Goal: Find specific page/section: Find specific page/section

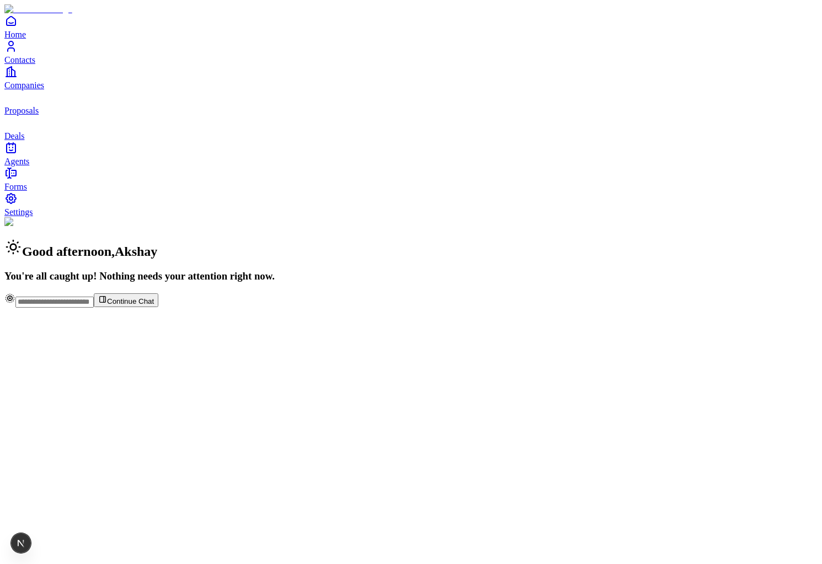
click at [35, 65] on span "Contacts" at bounding box center [19, 59] width 31 height 9
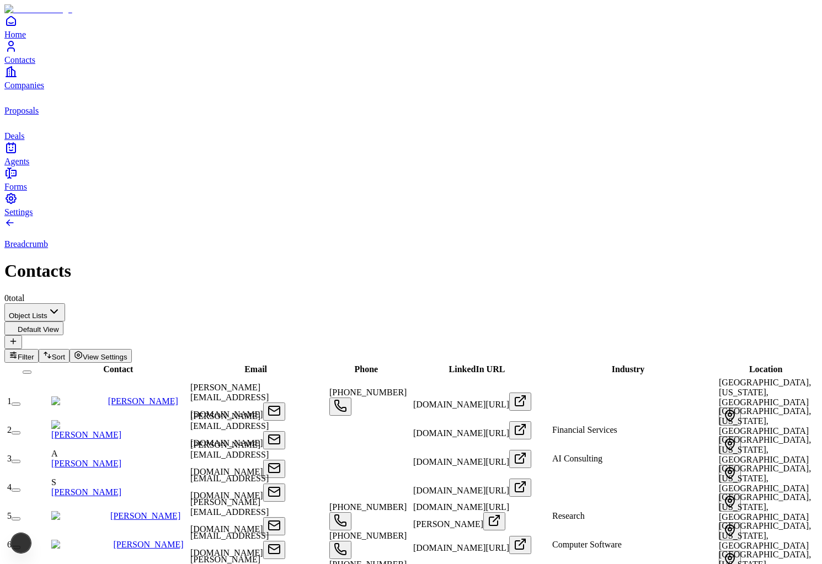
click at [134, 397] on link "Pete Koomen" at bounding box center [143, 401] width 70 height 9
click at [126, 420] on div "Niharika Mishra" at bounding box center [119, 430] width 137 height 20
click at [121, 430] on link "Niharika Mishra" at bounding box center [86, 434] width 70 height 9
click at [119, 564] on link "andres jaramillo" at bounding box center [95, 573] width 70 height 9
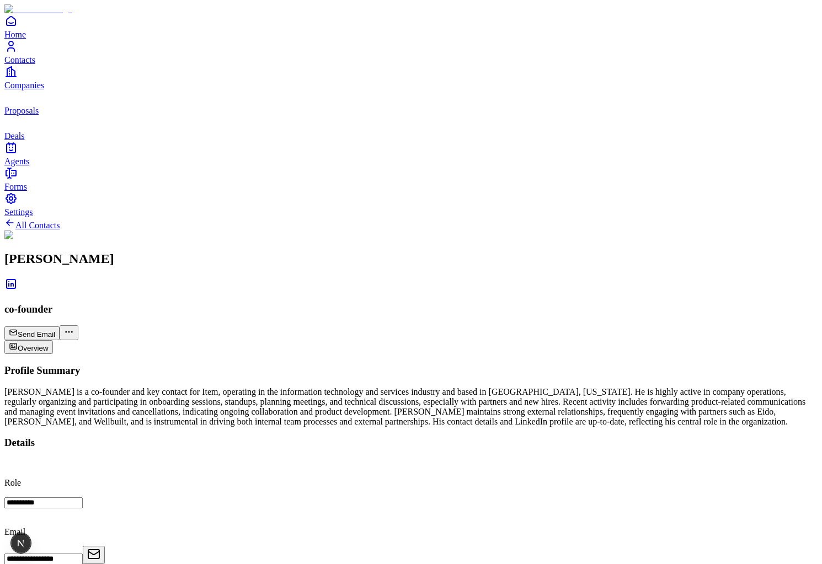
scroll to position [593, 0]
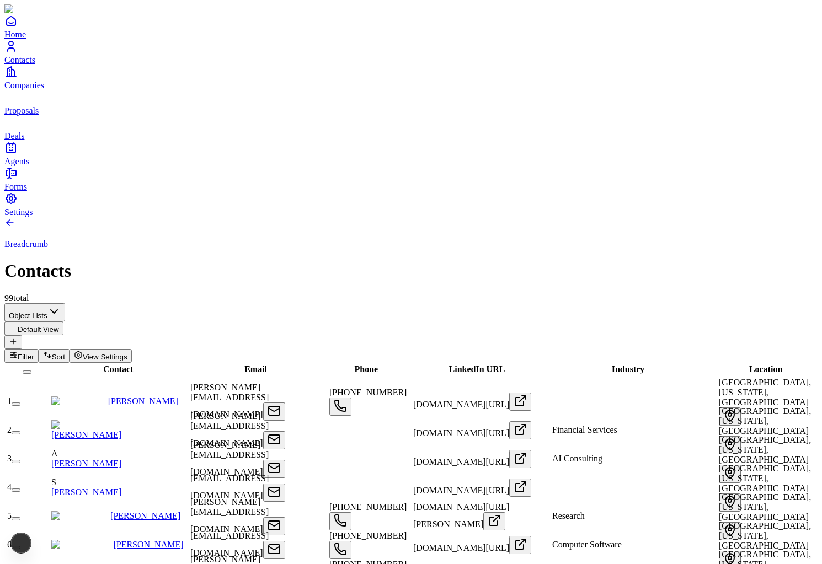
scroll to position [55, 0]
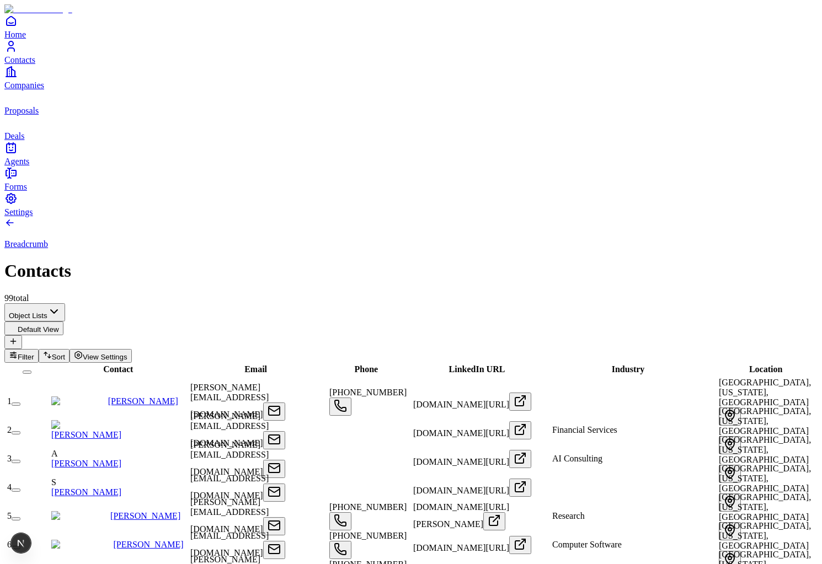
click at [121, 430] on link "[PERSON_NAME]" at bounding box center [86, 434] width 70 height 9
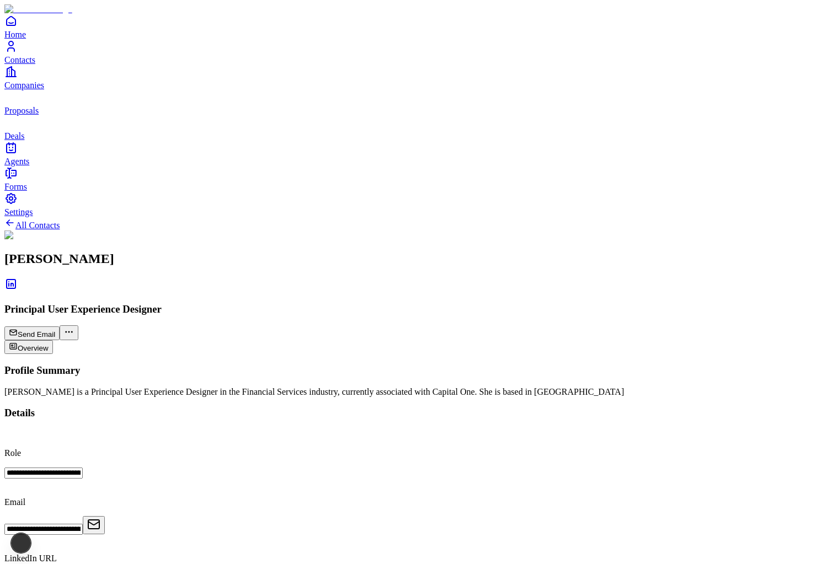
click at [18, 129] on icon "deals" at bounding box center [10, 122] width 13 height 13
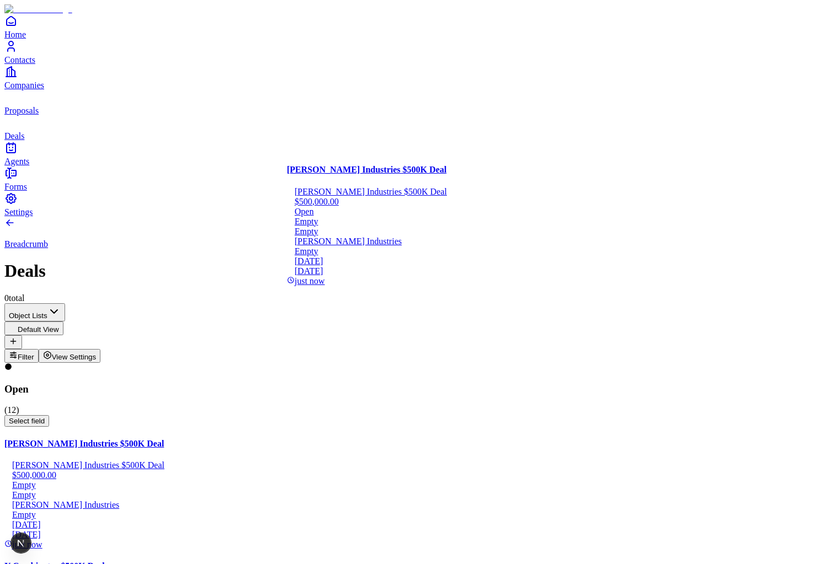
drag, startPoint x: 131, startPoint y: 196, endPoint x: 430, endPoint y: 197, distance: 298.5
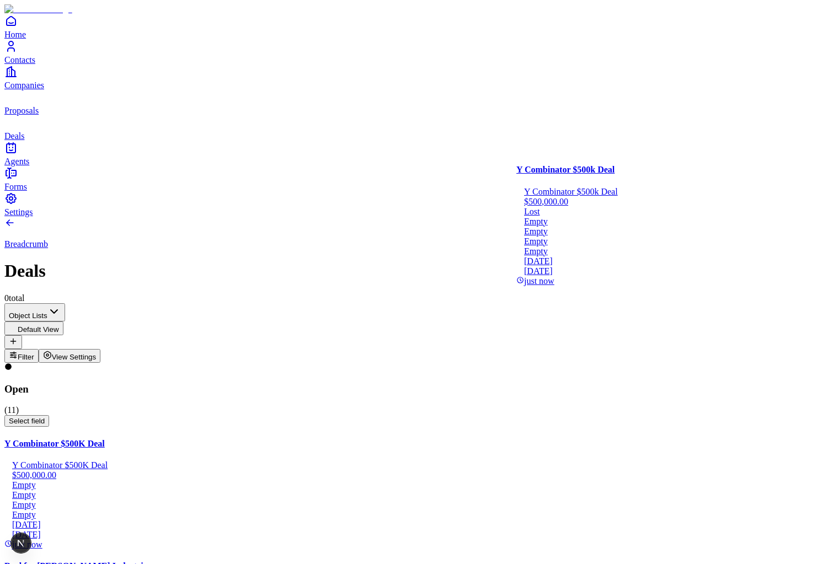
drag, startPoint x: 566, startPoint y: 237, endPoint x: 551, endPoint y: 237, distance: 14.9
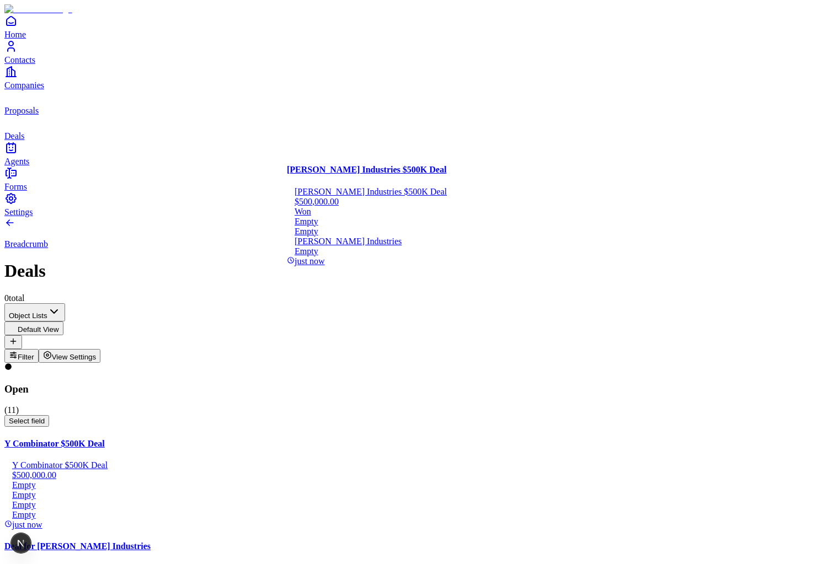
drag, startPoint x: 383, startPoint y: 234, endPoint x: 409, endPoint y: 234, distance: 25.4
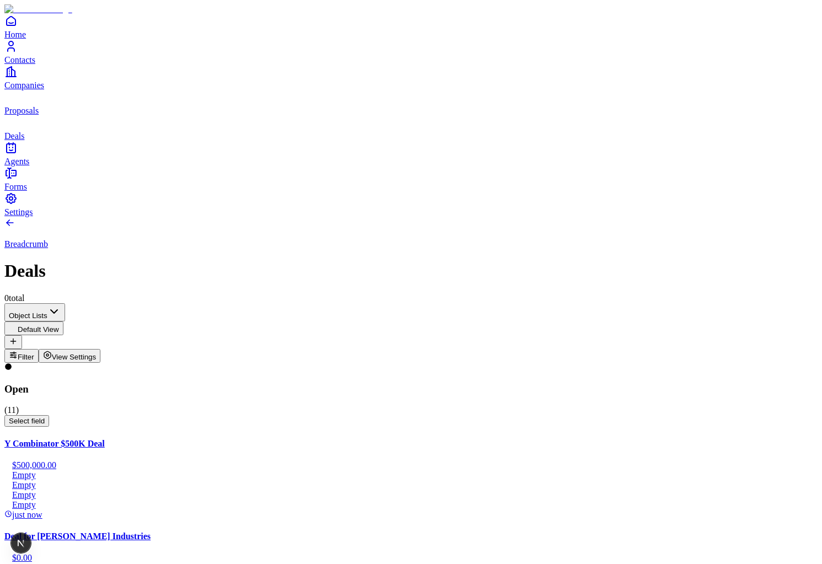
click at [101, 349] on button "View Settings" at bounding box center [70, 356] width 62 height 14
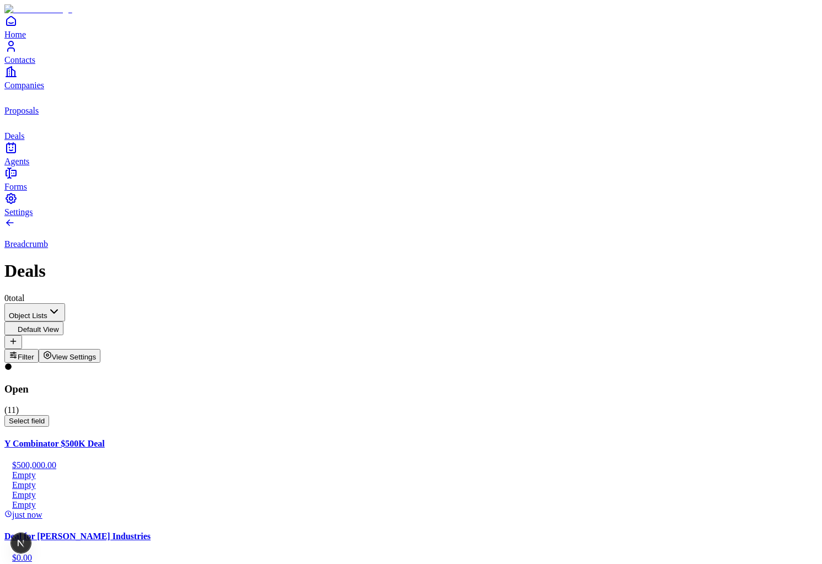
click at [476, 173] on span "Amount" at bounding box center [462, 177] width 25 height 8
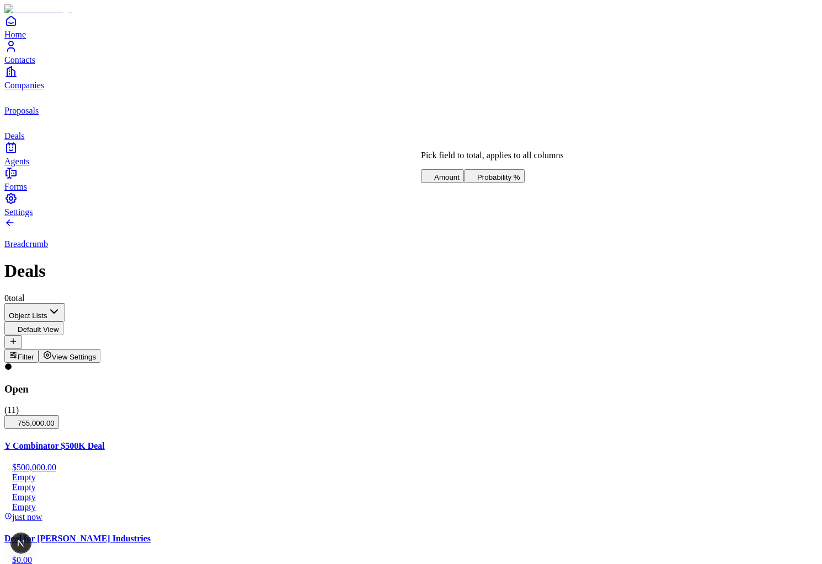
click at [477, 182] on span "Probability %" at bounding box center [498, 177] width 43 height 8
click at [479, 173] on span "Amount" at bounding box center [479, 177] width 25 height 8
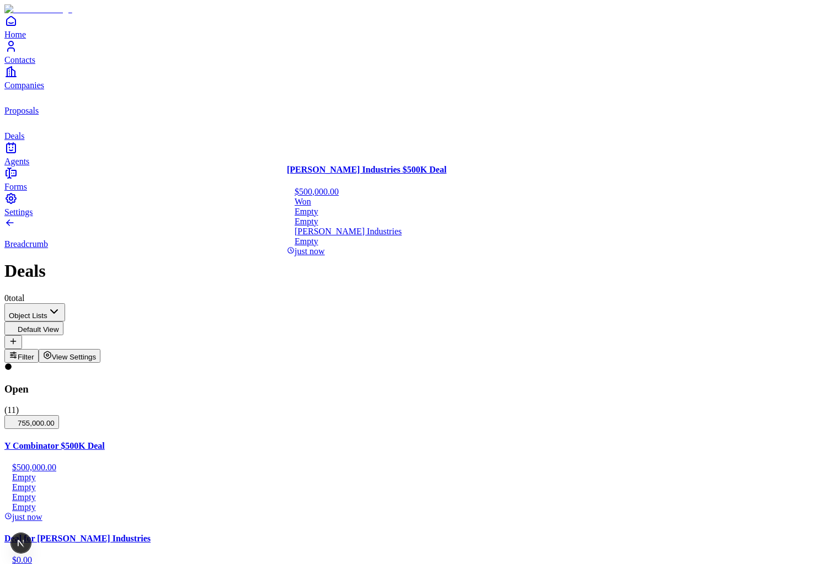
drag, startPoint x: 368, startPoint y: 233, endPoint x: 396, endPoint y: 241, distance: 29.2
drag, startPoint x: 391, startPoint y: 239, endPoint x: 411, endPoint y: 246, distance: 21.1
drag, startPoint x: 383, startPoint y: 222, endPoint x: 409, endPoint y: 231, distance: 27.7
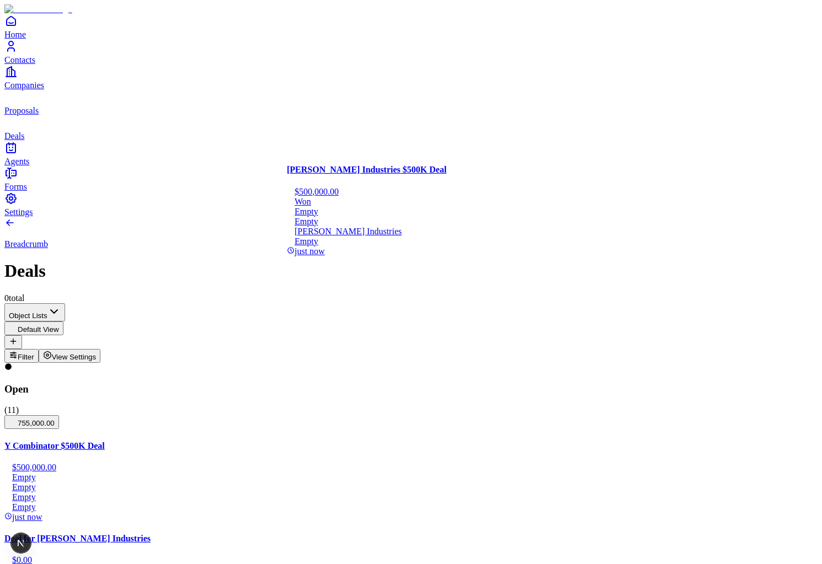
drag, startPoint x: 381, startPoint y: 215, endPoint x: 422, endPoint y: 228, distance: 42.9
drag, startPoint x: 373, startPoint y: 196, endPoint x: 420, endPoint y: 203, distance: 47.4
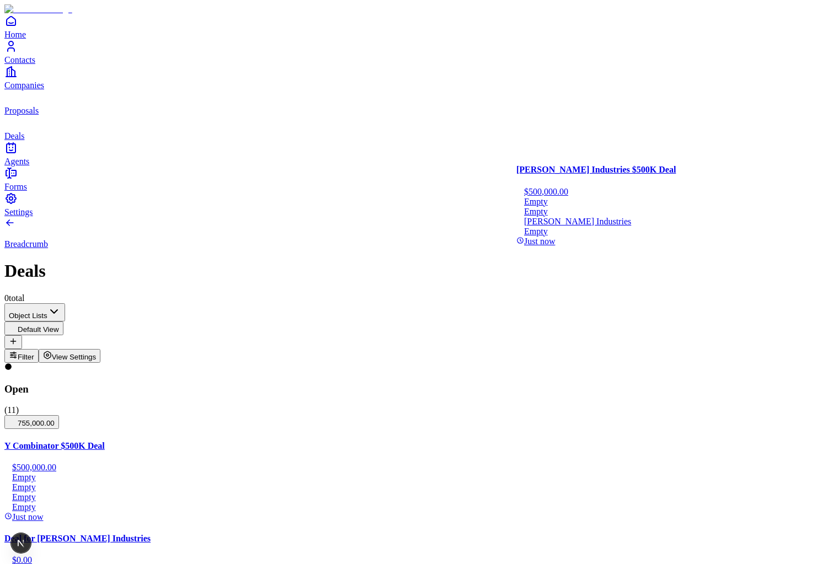
drag, startPoint x: 383, startPoint y: 214, endPoint x: 563, endPoint y: 214, distance: 180.4
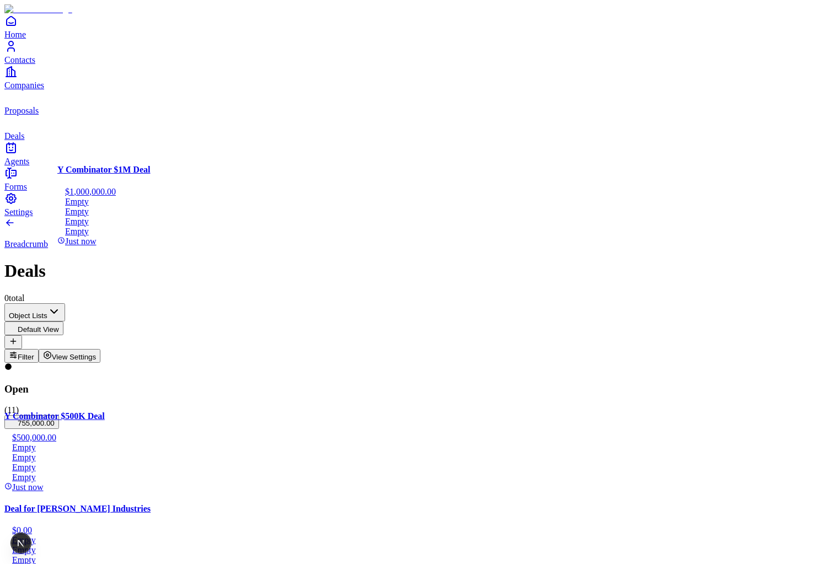
drag, startPoint x: 394, startPoint y: 198, endPoint x: 189, endPoint y: 198, distance: 205.3
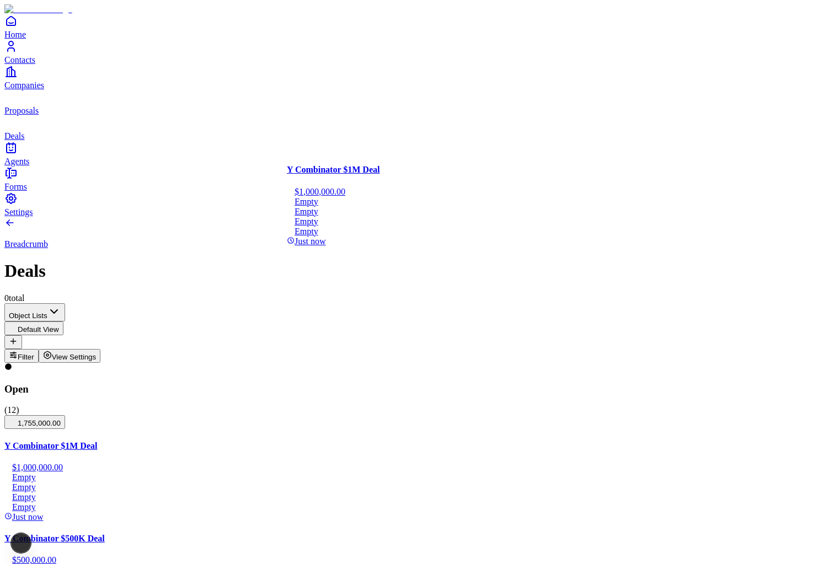
drag, startPoint x: 139, startPoint y: 206, endPoint x: 353, endPoint y: 204, distance: 213.5
drag, startPoint x: 632, startPoint y: 212, endPoint x: 413, endPoint y: 210, distance: 219.1
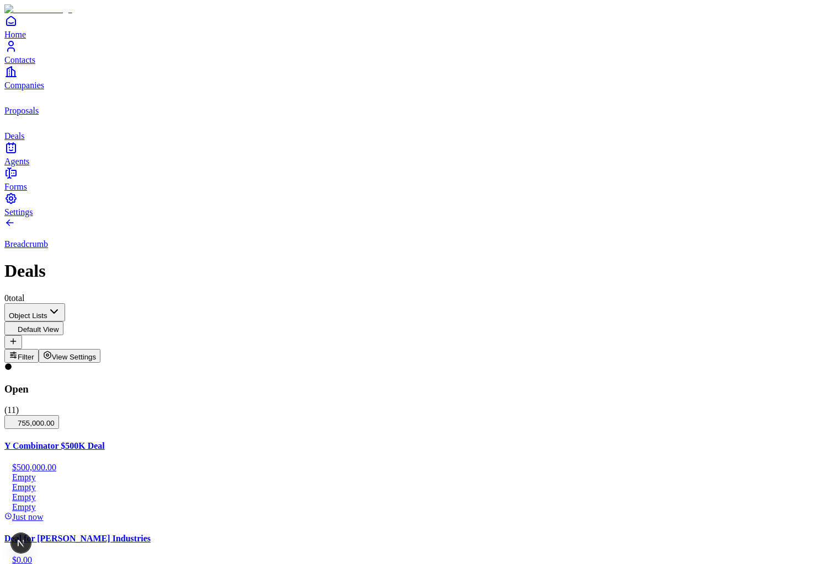
click at [14, 51] on icon "Contacts" at bounding box center [11, 49] width 7 height 3
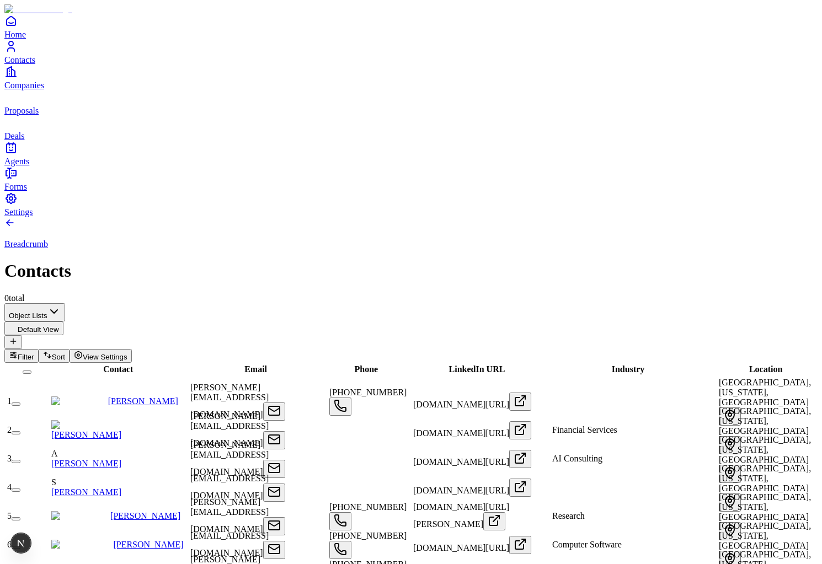
click at [103, 365] on span "Contact" at bounding box center [118, 369] width 30 height 9
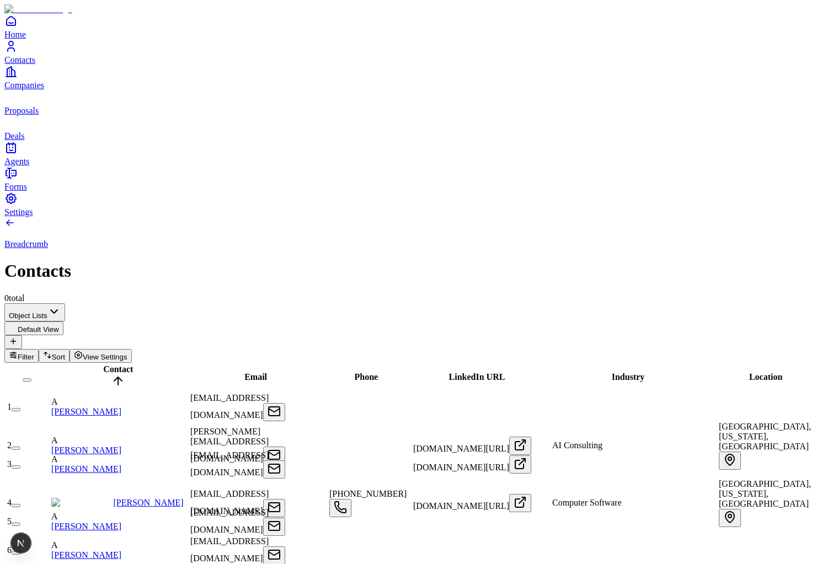
click at [244, 372] on span "Email" at bounding box center [255, 376] width 23 height 9
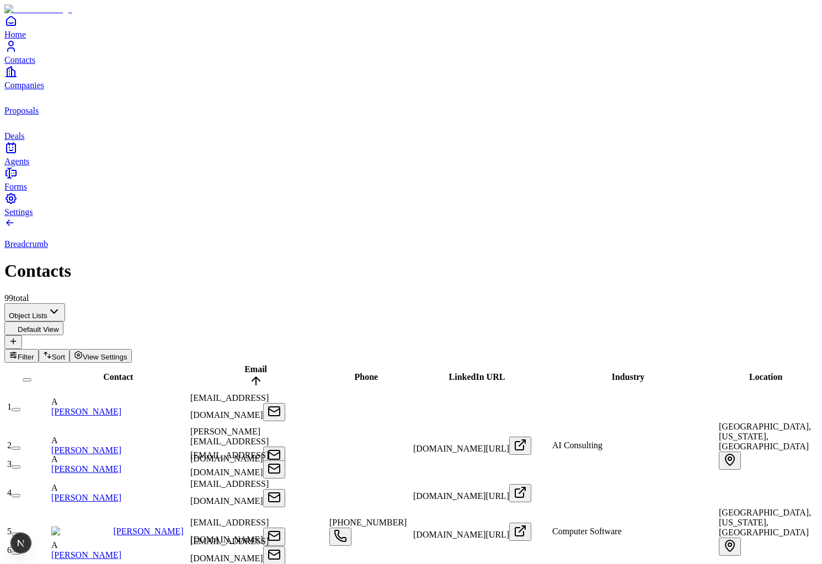
click at [106, 372] on span "Contact" at bounding box center [118, 376] width 30 height 9
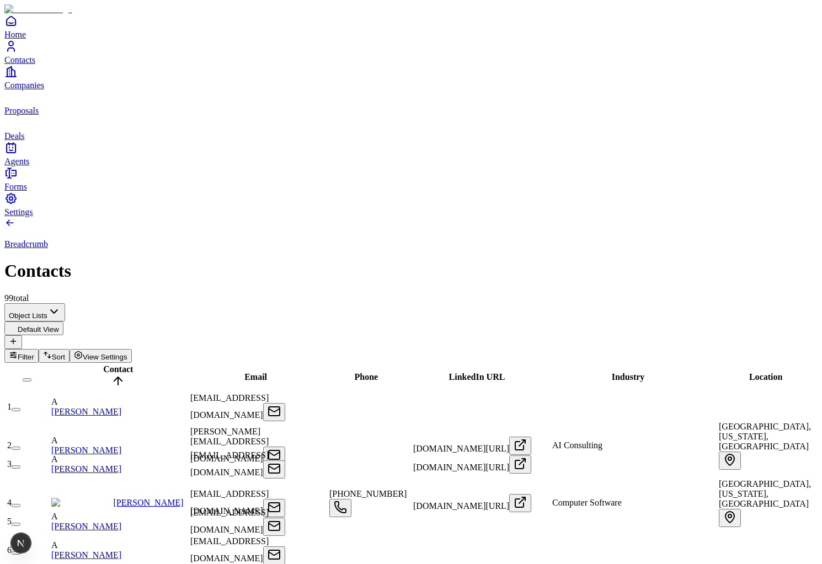
click at [106, 365] on span "Contact" at bounding box center [118, 369] width 30 height 9
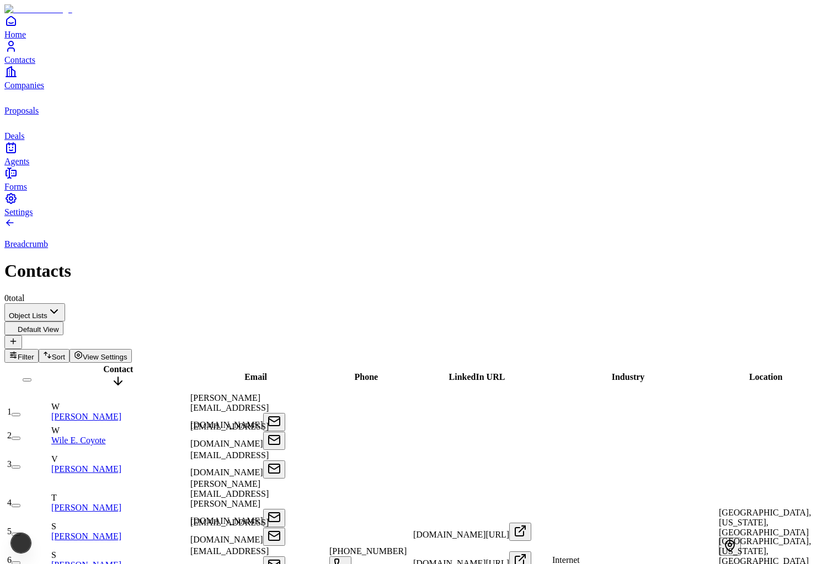
click at [106, 365] on span "Contact" at bounding box center [118, 369] width 30 height 9
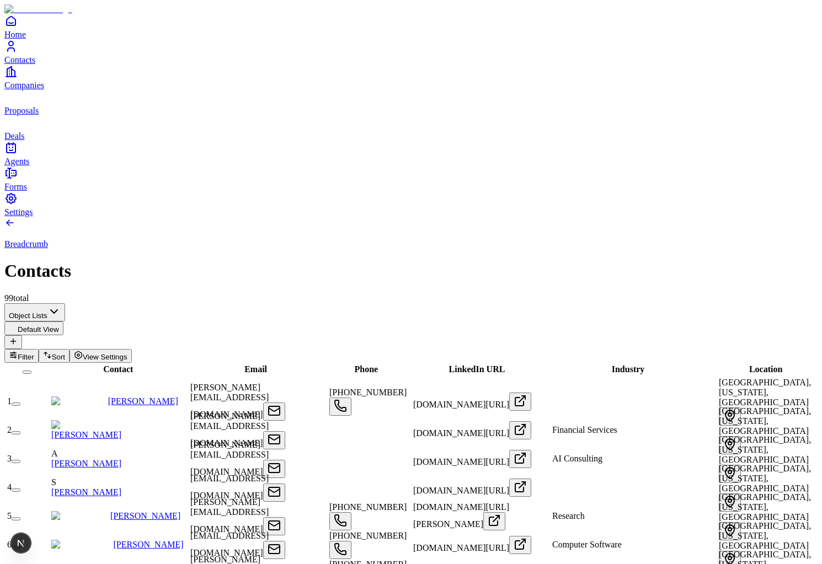
click at [374, 365] on span "Phone" at bounding box center [367, 369] width 24 height 9
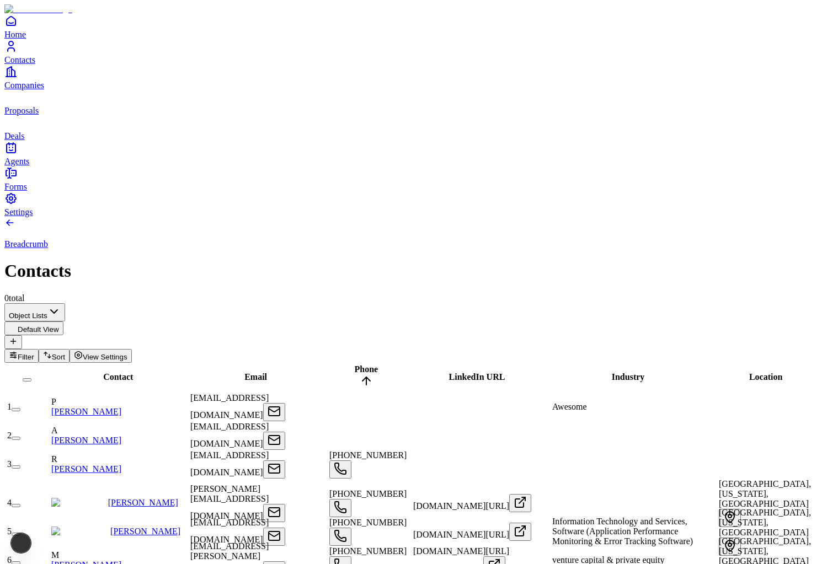
click at [374, 365] on span "Phone" at bounding box center [367, 369] width 24 height 9
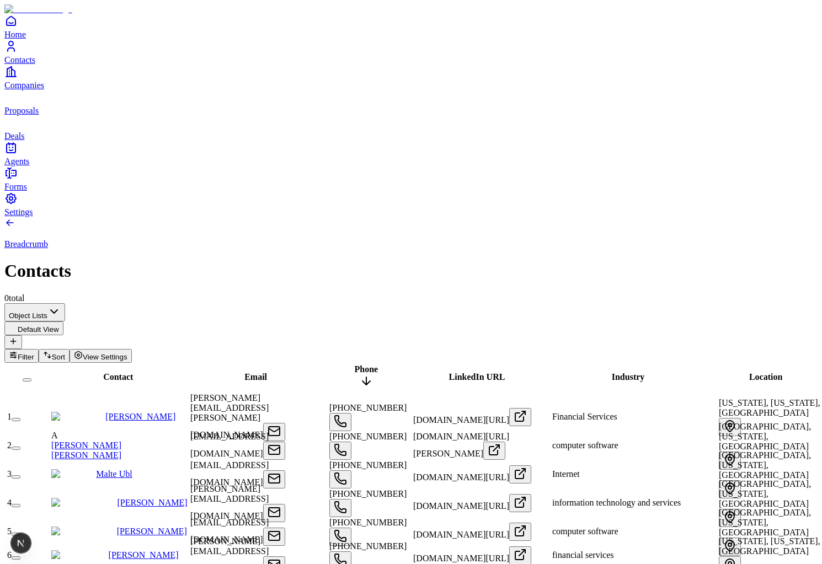
click at [376, 365] on span "Phone" at bounding box center [367, 369] width 24 height 9
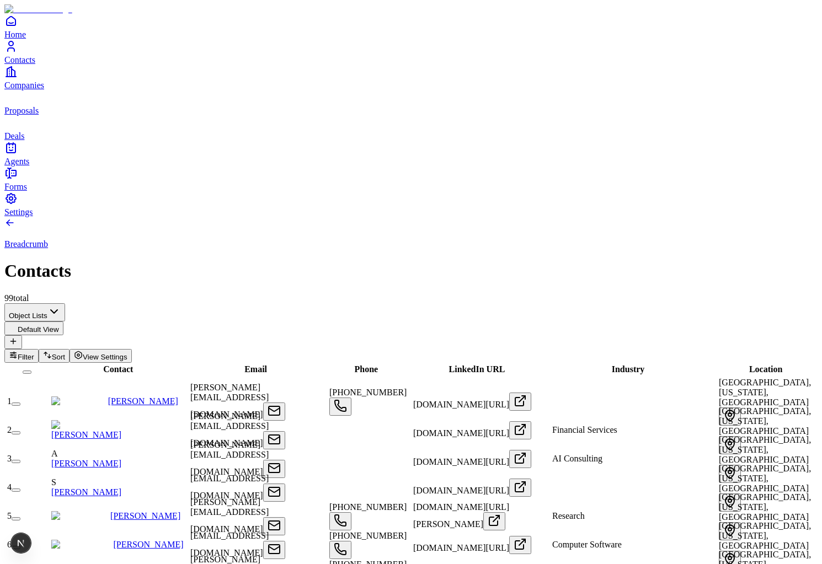
click at [493, 365] on div "LinkedIn URL" at bounding box center [477, 370] width 136 height 10
click at [466, 365] on span "LinkedIn URL" at bounding box center [477, 369] width 56 height 9
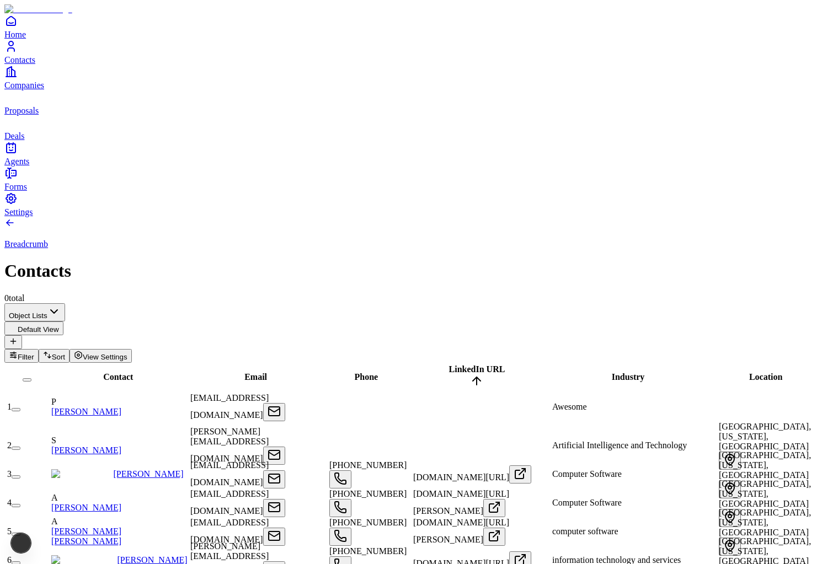
click at [466, 365] on span "LinkedIn URL" at bounding box center [477, 369] width 56 height 9
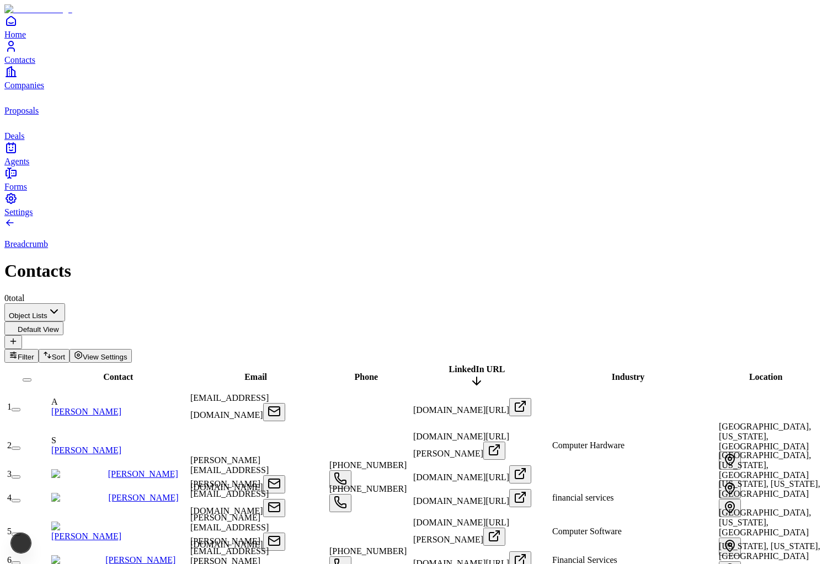
click at [462, 365] on span "LinkedIn URL" at bounding box center [477, 369] width 56 height 9
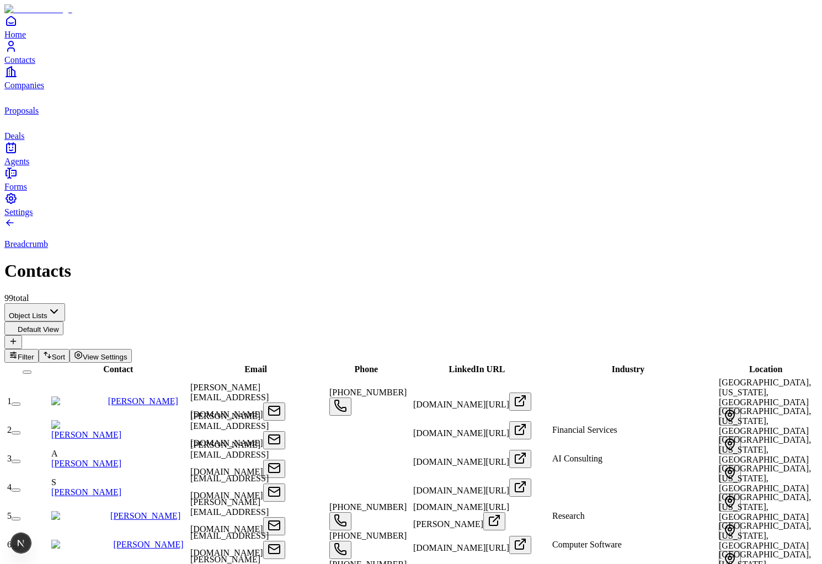
click at [33, 90] on link "Companies" at bounding box center [410, 77] width 813 height 25
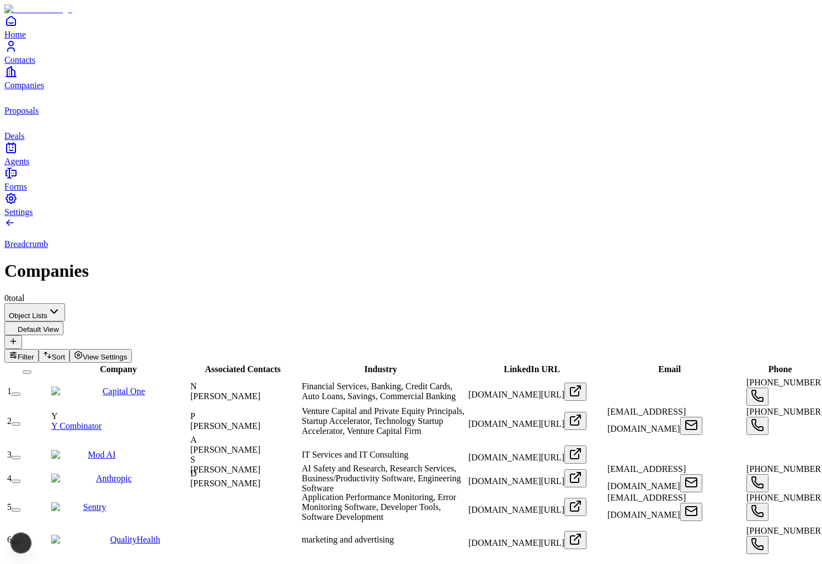
click at [47, 115] on link "Proposals" at bounding box center [410, 102] width 813 height 25
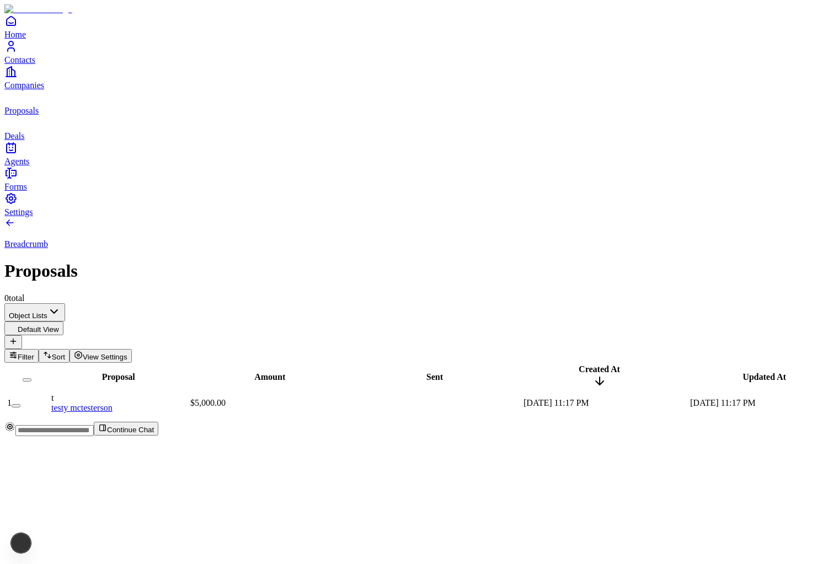
click at [24, 141] on span "Deals" at bounding box center [14, 135] width 20 height 9
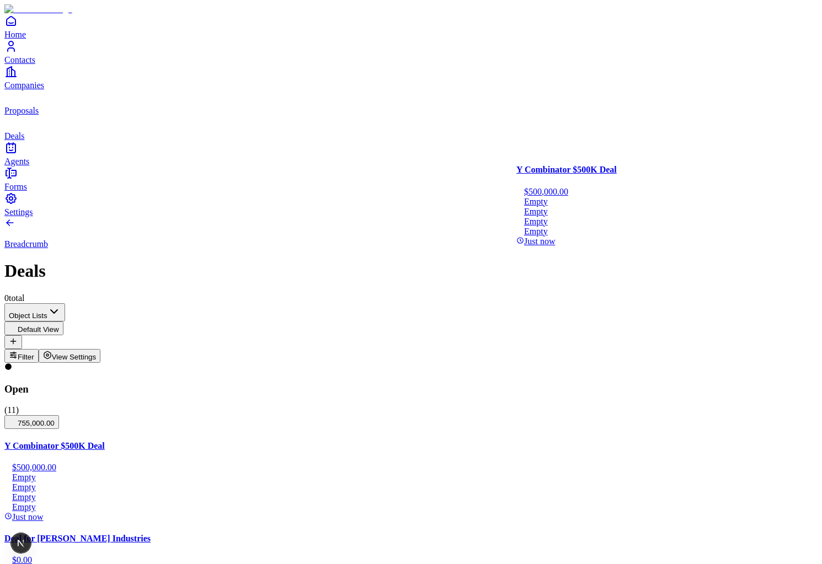
drag, startPoint x: 118, startPoint y: 202, endPoint x: 547, endPoint y: 202, distance: 429.8
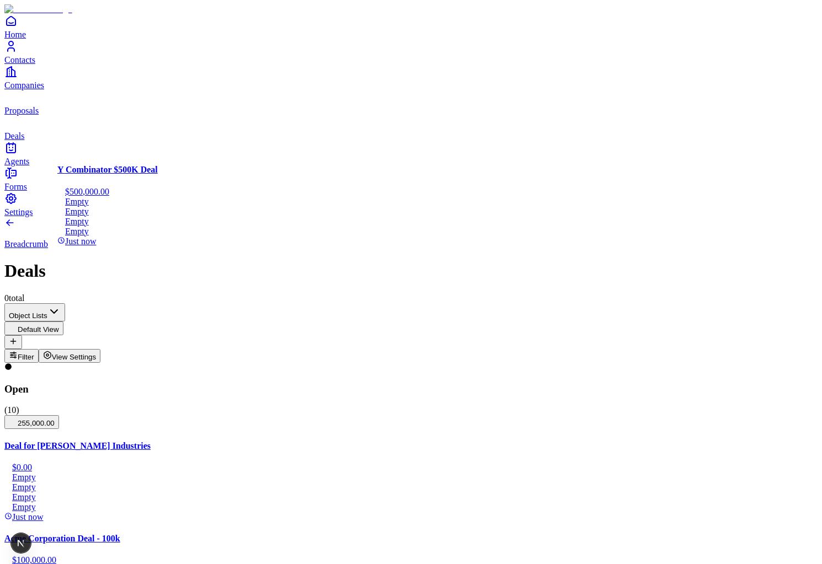
drag, startPoint x: 587, startPoint y: 214, endPoint x: 197, endPoint y: 216, distance: 390.1
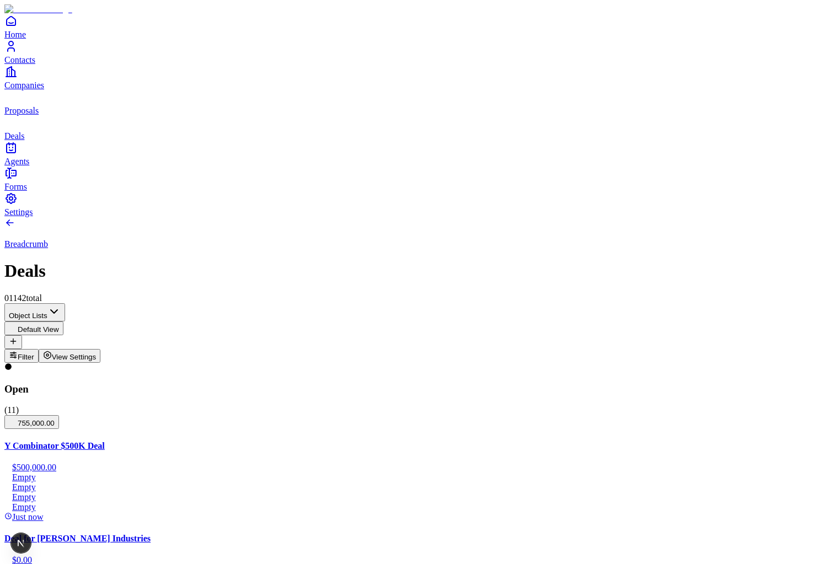
click at [35, 65] on span "Contacts" at bounding box center [19, 59] width 31 height 9
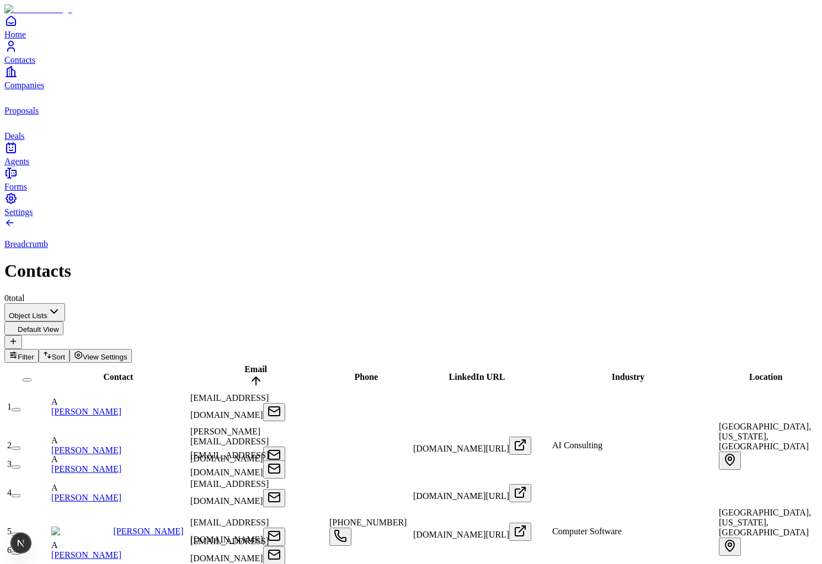
click at [458, 372] on span "LinkedIn URL" at bounding box center [477, 376] width 56 height 9
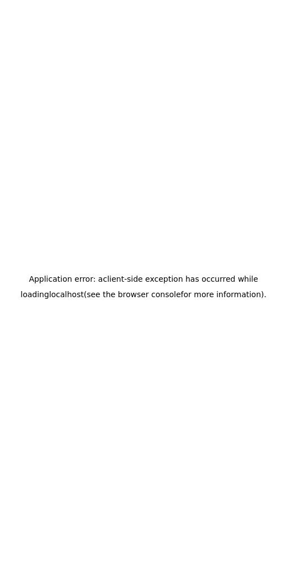
click at [168, 93] on div "Application error: a client -side exception has occurred while loading localhos…" at bounding box center [143, 286] width 278 height 564
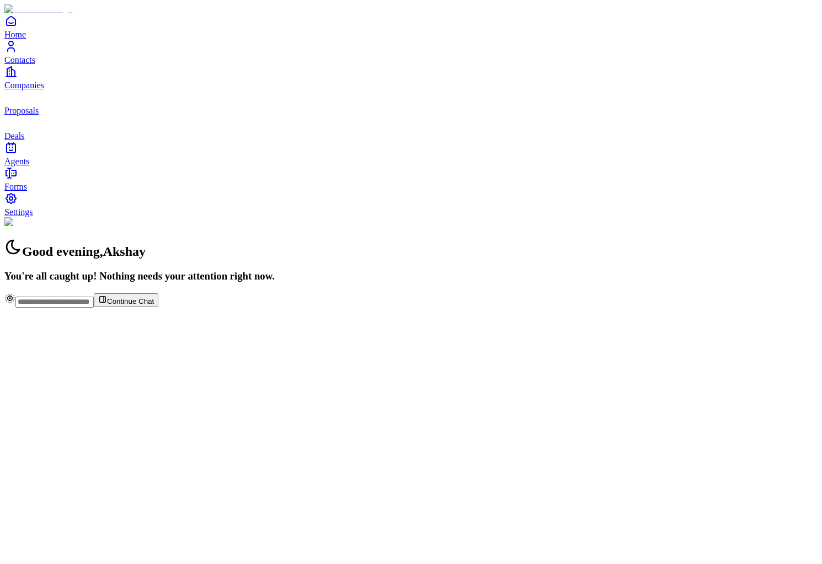
click at [35, 65] on span "Contacts" at bounding box center [19, 59] width 31 height 9
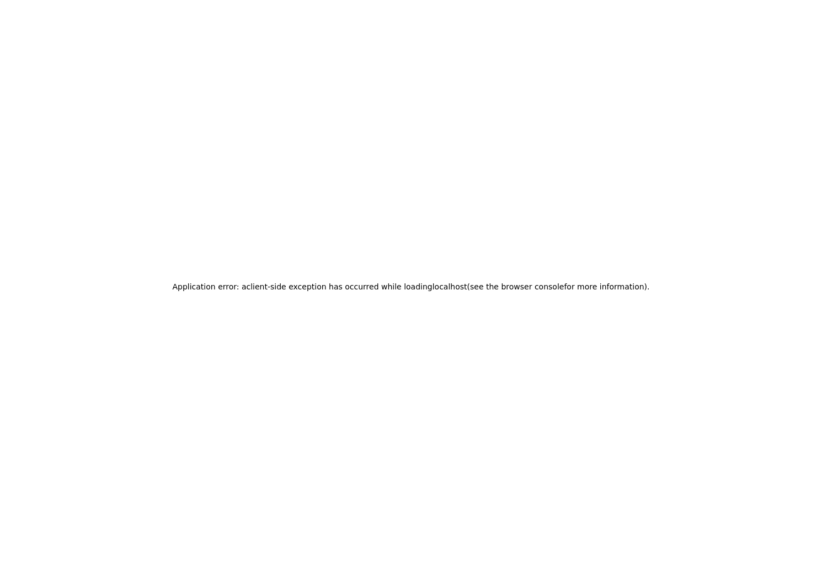
click at [35, 214] on div "Application error: a client -side exception has occurred while loading localhos…" at bounding box center [410, 286] width 813 height 564
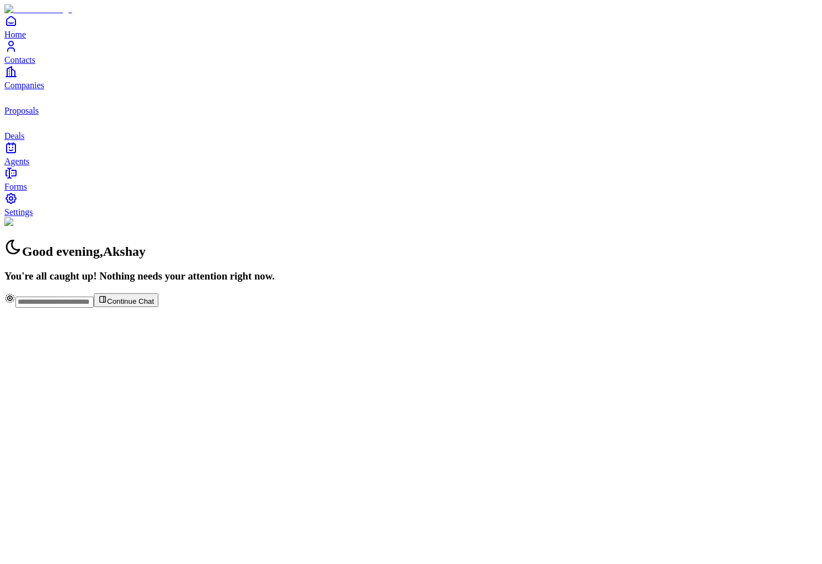
click at [35, 65] on span "Contacts" at bounding box center [19, 59] width 31 height 9
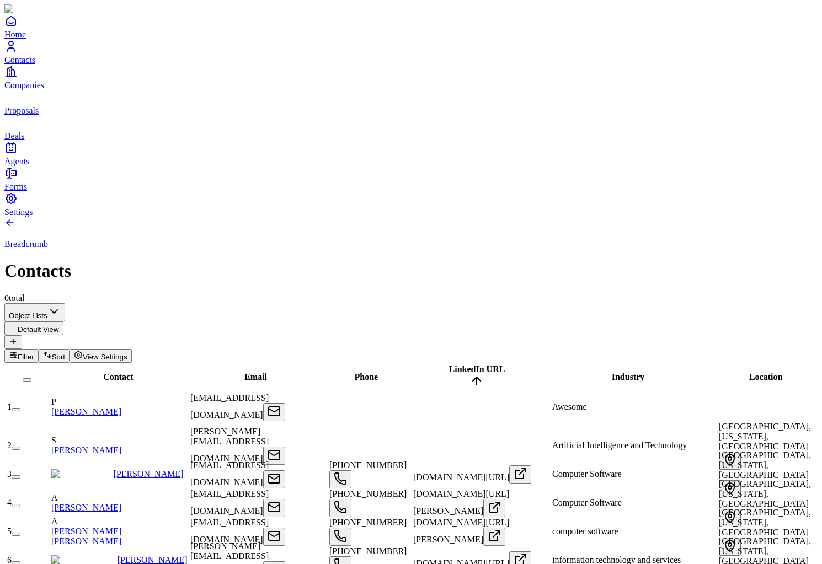
click at [26, 90] on link "Companies" at bounding box center [410, 77] width 813 height 25
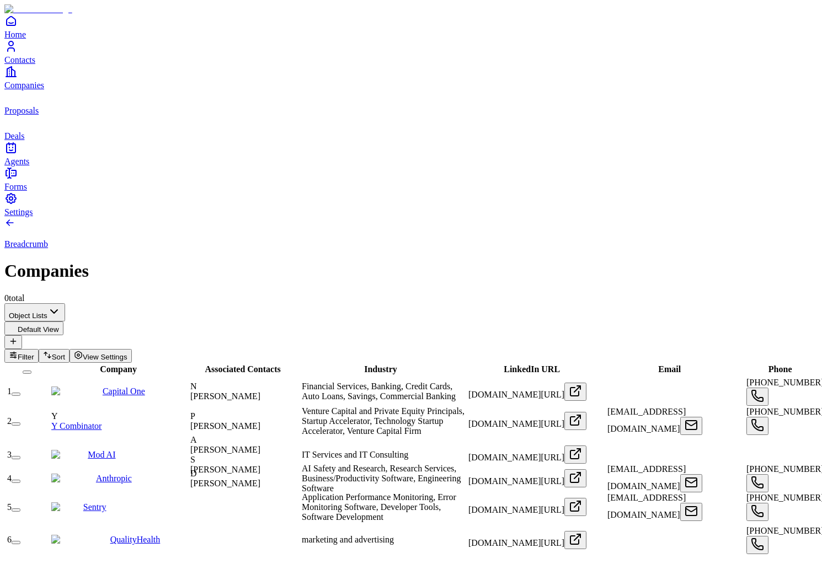
click at [29, 167] on div "Home Contacts Companies Proposals Deals Agents" at bounding box center [410, 90] width 813 height 152
click at [29, 39] on link "Home" at bounding box center [410, 26] width 813 height 25
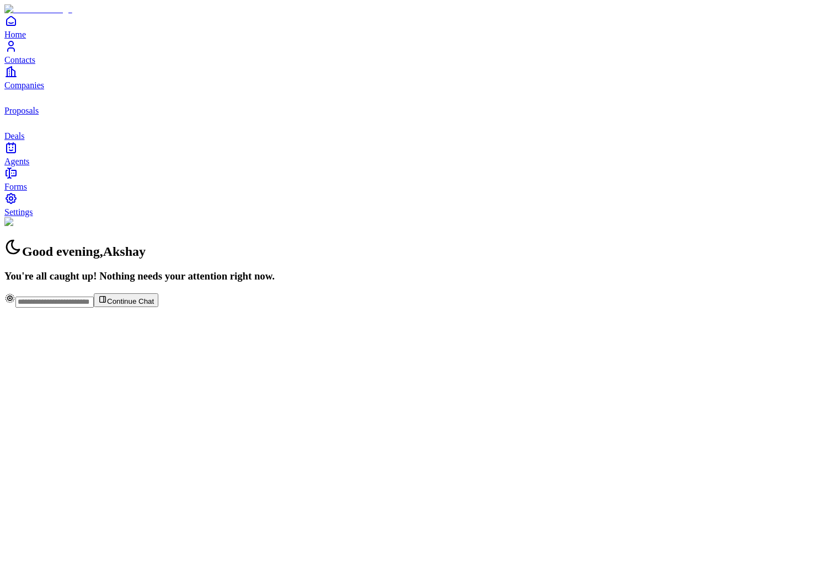
click at [50, 65] on link "Contacts" at bounding box center [410, 52] width 813 height 25
click at [47, 65] on link "Contacts" at bounding box center [410, 52] width 813 height 25
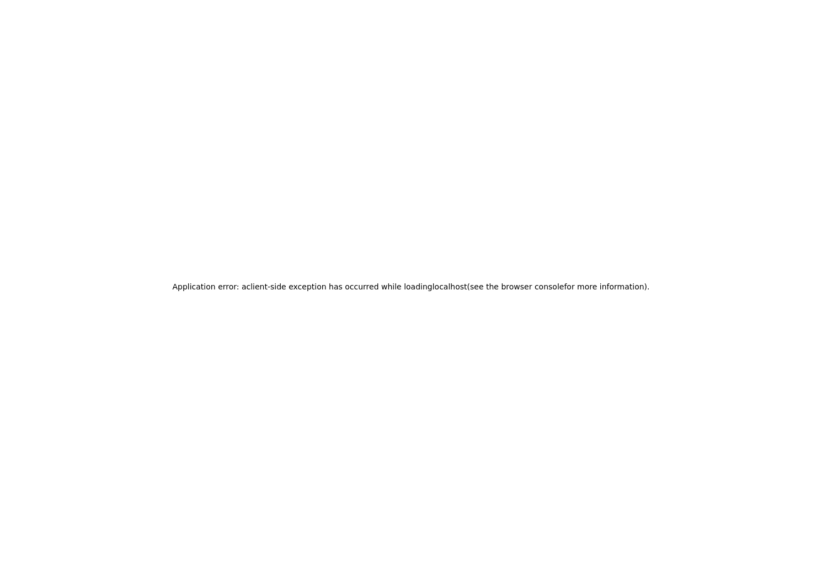
click at [213, 260] on div "Application error: a client -side exception has occurred while loading localhos…" at bounding box center [410, 286] width 813 height 564
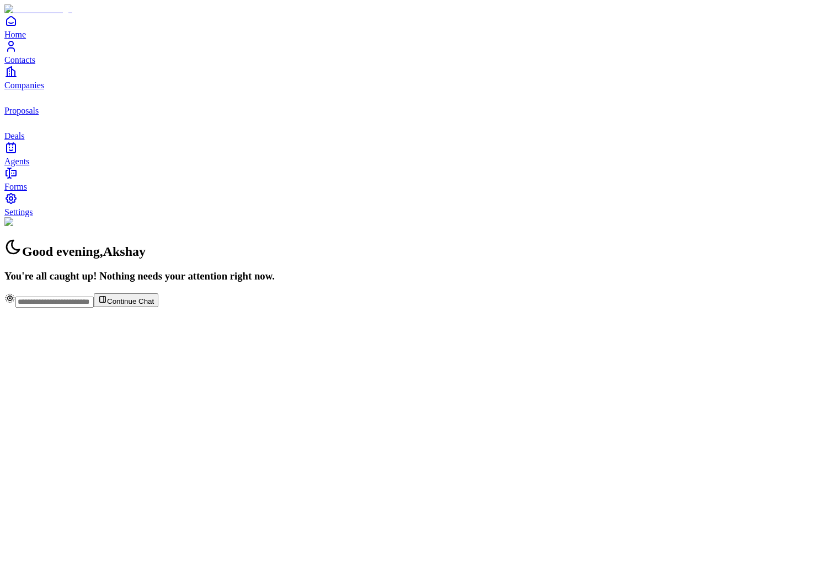
click at [32, 65] on span "Contacts" at bounding box center [19, 59] width 31 height 9
click at [35, 65] on span "Contacts" at bounding box center [19, 59] width 31 height 9
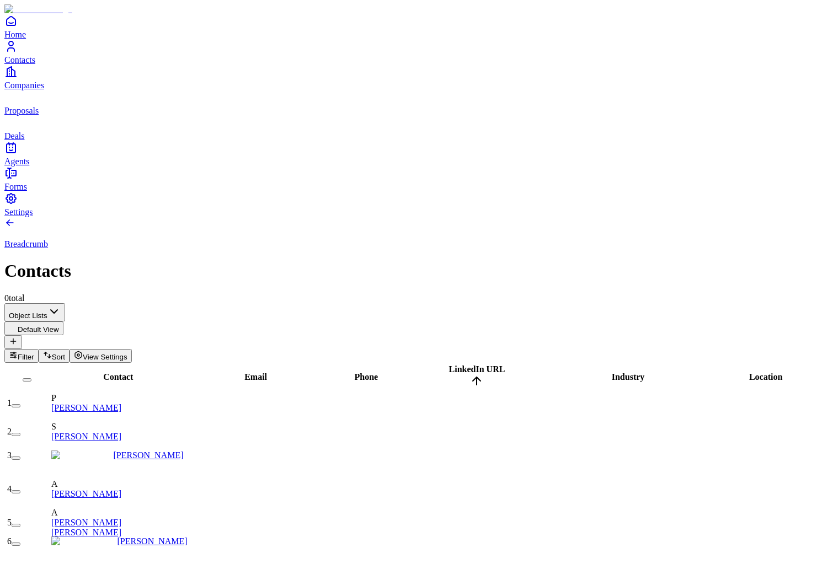
click at [44, 90] on span "Companies" at bounding box center [24, 85] width 40 height 9
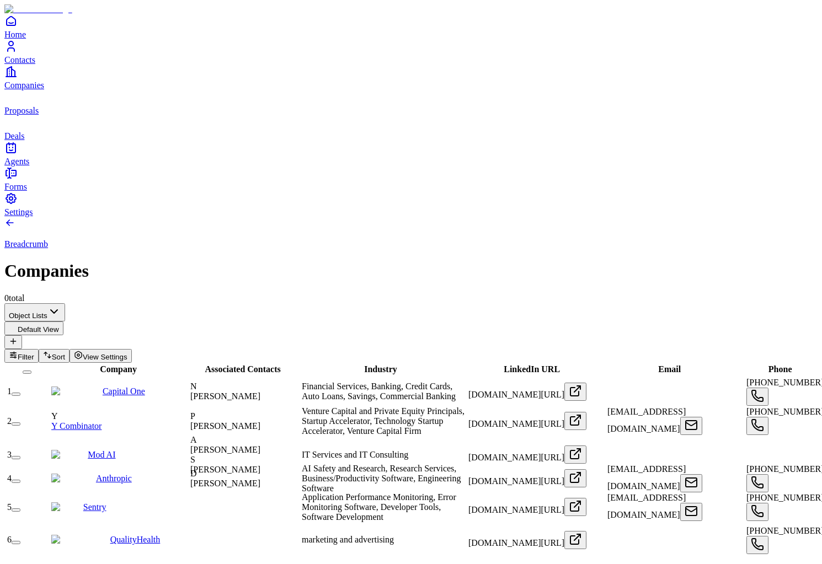
click at [113, 387] on link "Capital One" at bounding box center [124, 391] width 42 height 9
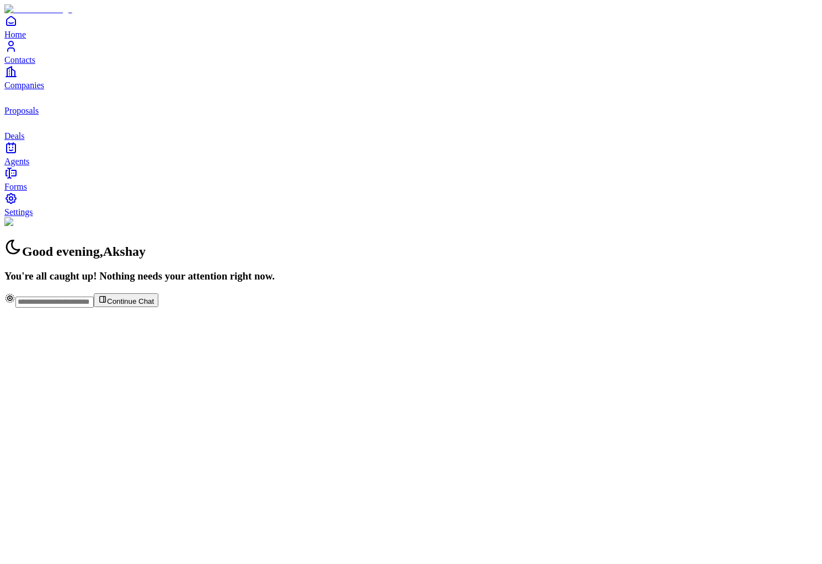
click at [35, 65] on span "Contacts" at bounding box center [19, 59] width 31 height 9
